Goal: Task Accomplishment & Management: Use online tool/utility

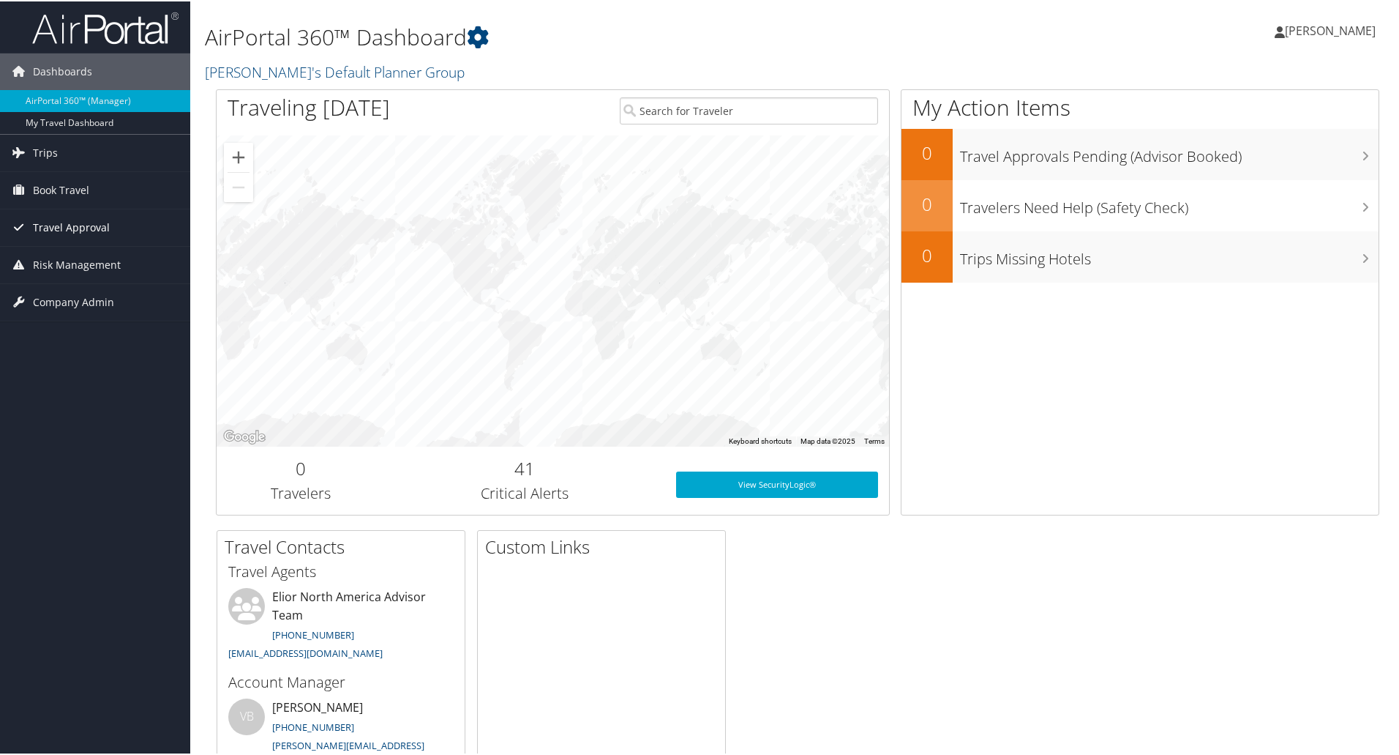
click at [86, 222] on span "Travel Approval" at bounding box center [71, 226] width 77 height 37
click at [76, 186] on span "Book Travel" at bounding box center [61, 189] width 56 height 37
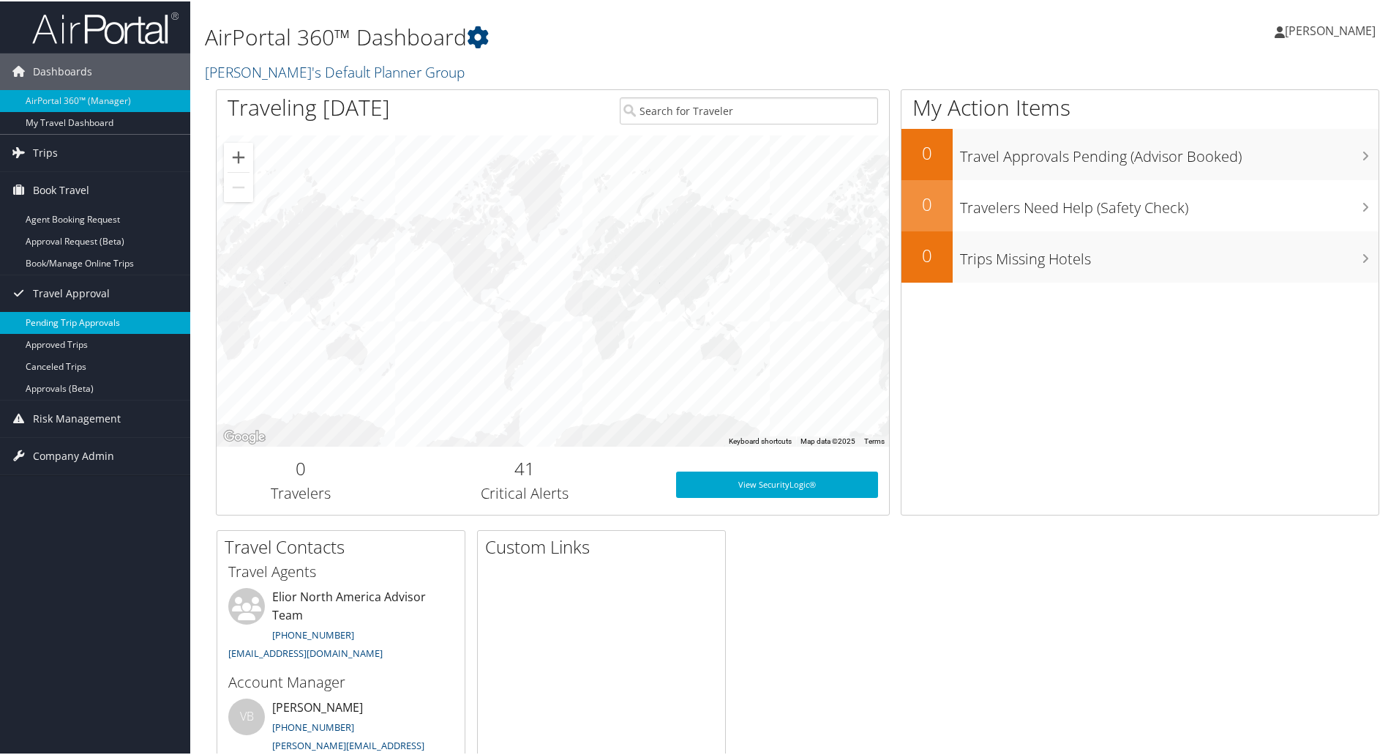
click at [89, 318] on link "Pending Trip Approvals" at bounding box center [95, 321] width 190 height 22
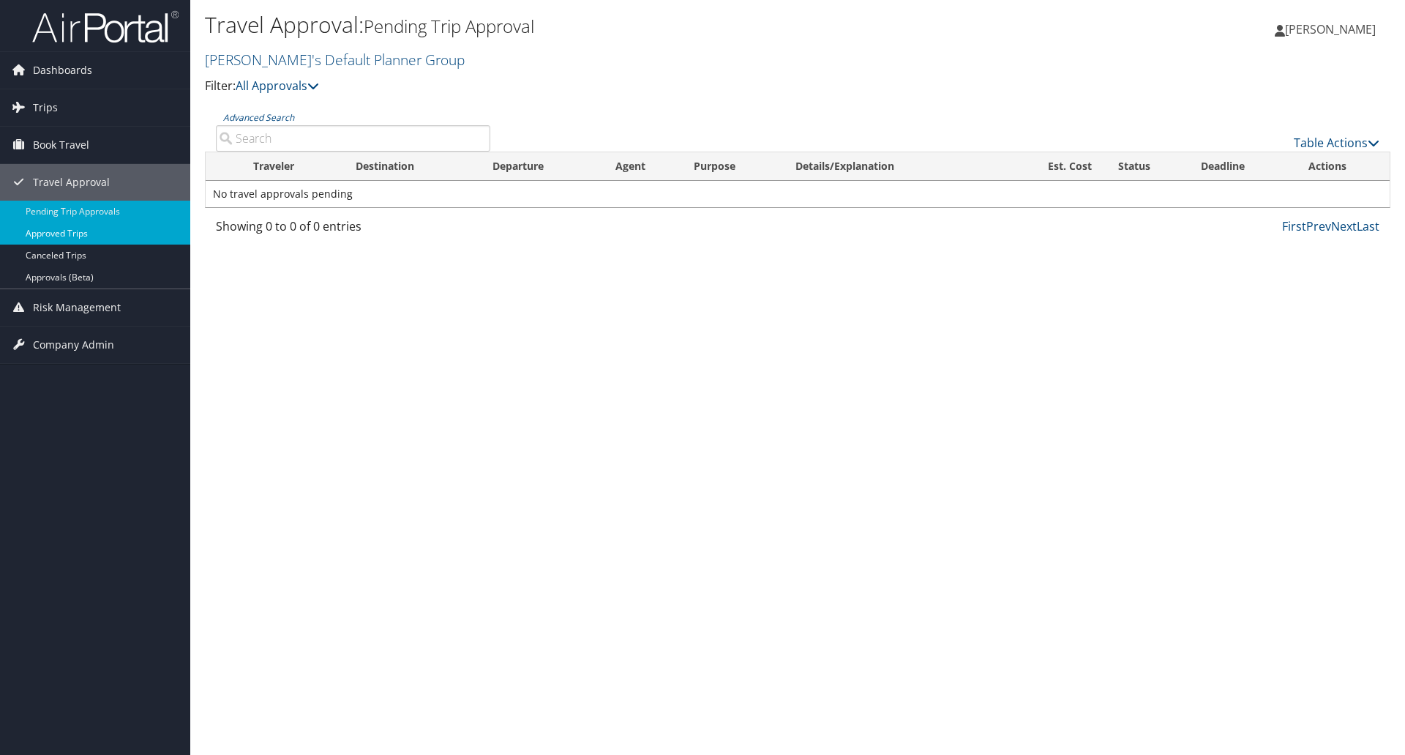
click at [70, 231] on link "Approved Trips" at bounding box center [95, 233] width 190 height 22
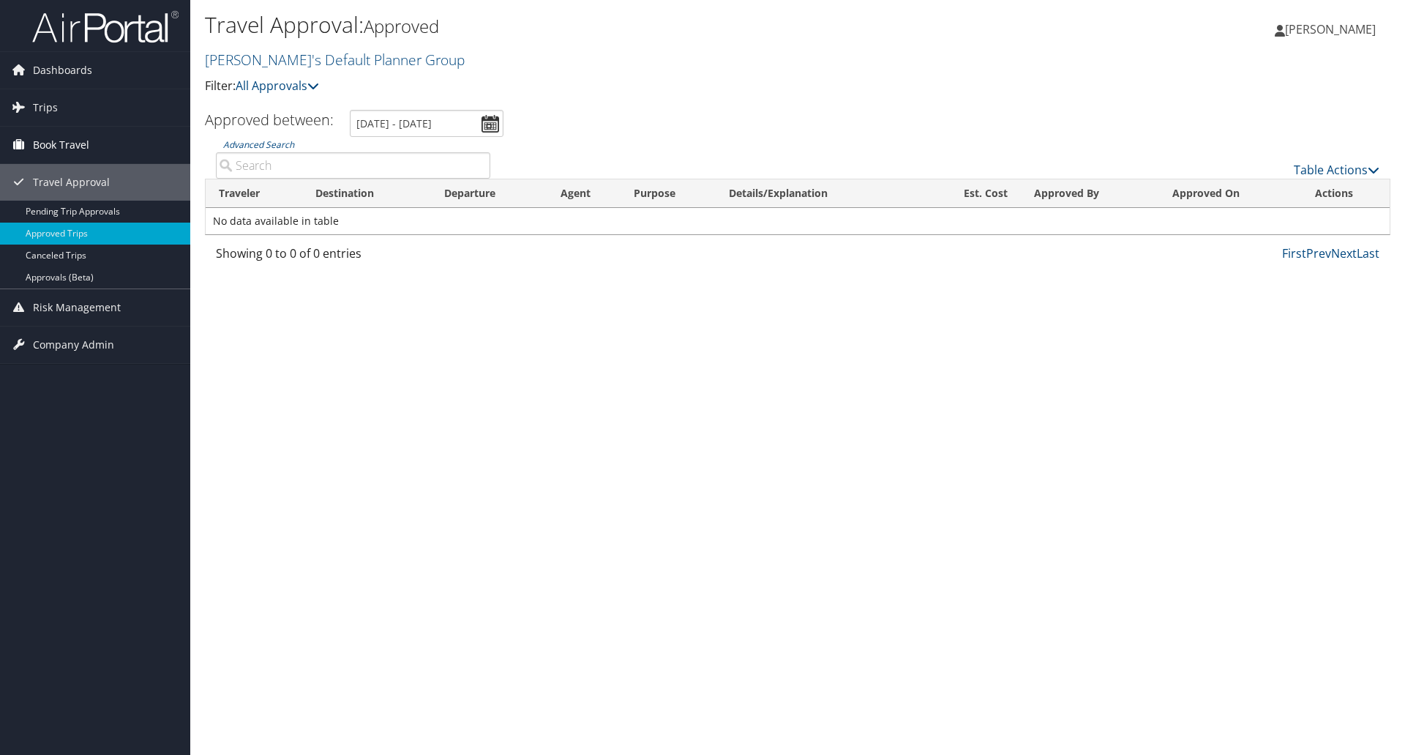
click at [44, 139] on span "Book Travel" at bounding box center [61, 145] width 56 height 37
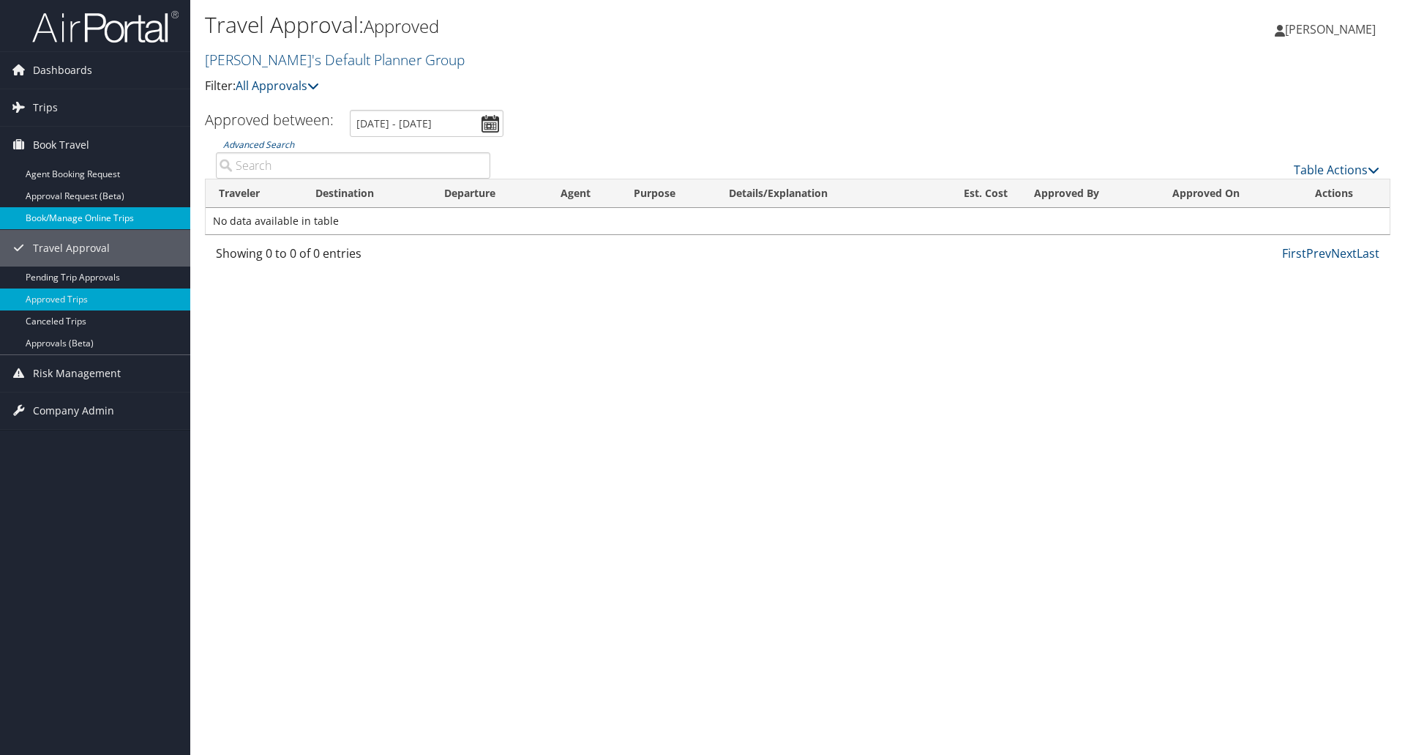
click at [97, 221] on link "Book/Manage Online Trips" at bounding box center [95, 218] width 190 height 22
